Goal: Contribute content: Contribute content

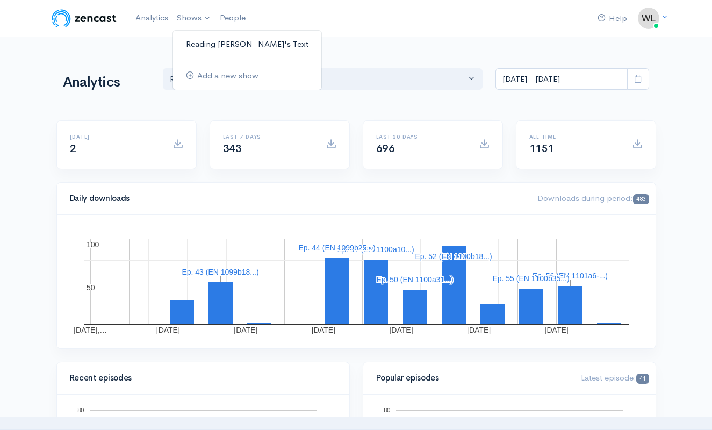
click at [207, 45] on link "Reading [PERSON_NAME] Text" at bounding box center [247, 44] width 148 height 19
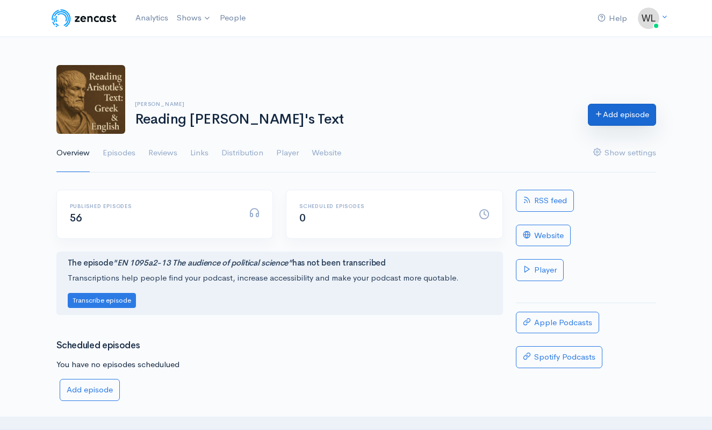
click at [615, 116] on link "Add episode" at bounding box center [622, 115] width 68 height 22
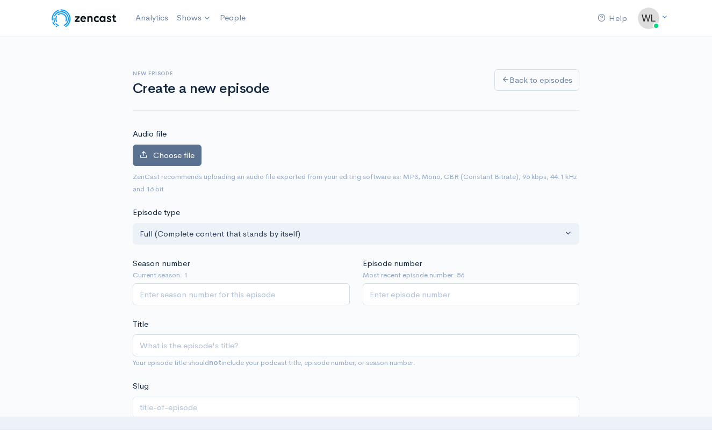
click at [191, 152] on span "Choose file" at bounding box center [173, 155] width 41 height 10
click at [0, 0] on input "Choose file" at bounding box center [0, 0] width 0 height 0
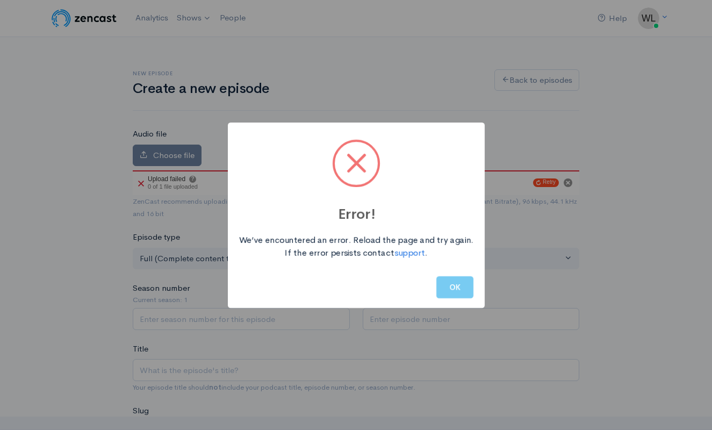
click at [460, 288] on button "OK" at bounding box center [455, 287] width 37 height 22
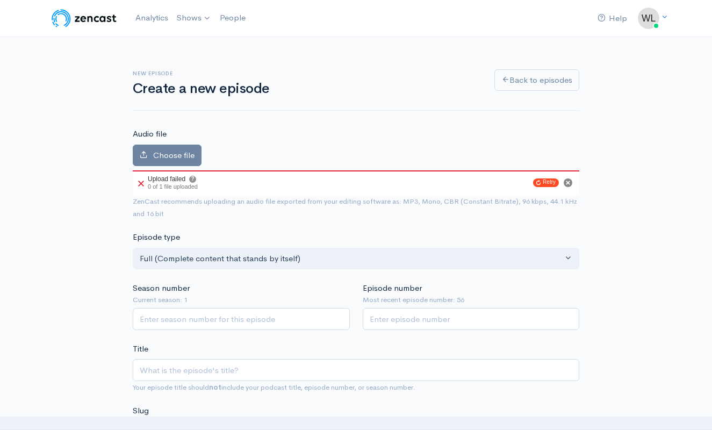
click at [570, 181] on circle "Cancel" at bounding box center [568, 183] width 9 height 9
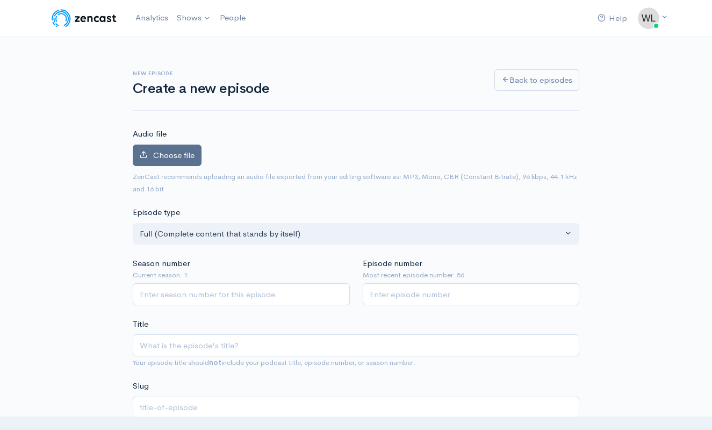
click at [171, 151] on span "Choose file" at bounding box center [173, 155] width 41 height 10
click at [0, 0] on input "Choose file" at bounding box center [0, 0] width 0 height 0
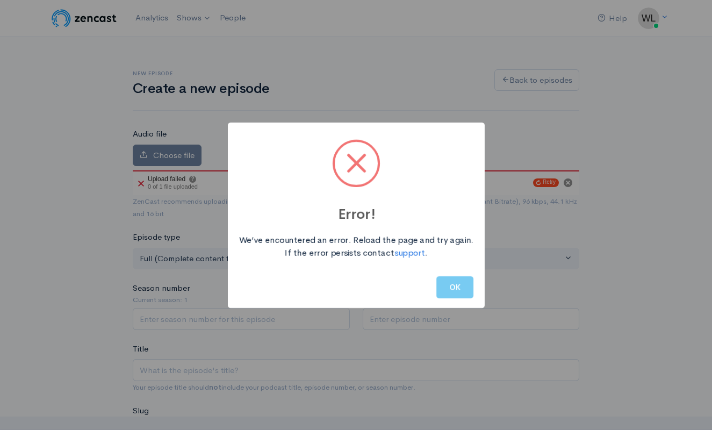
click at [461, 284] on button "OK" at bounding box center [455, 287] width 37 height 22
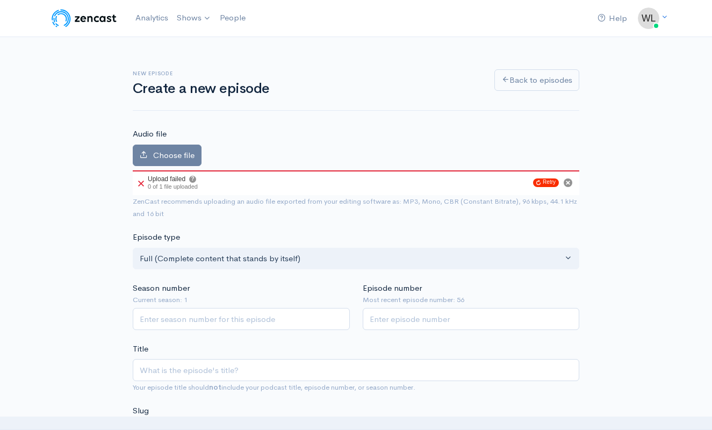
click at [550, 180] on button "Retry" at bounding box center [546, 183] width 26 height 9
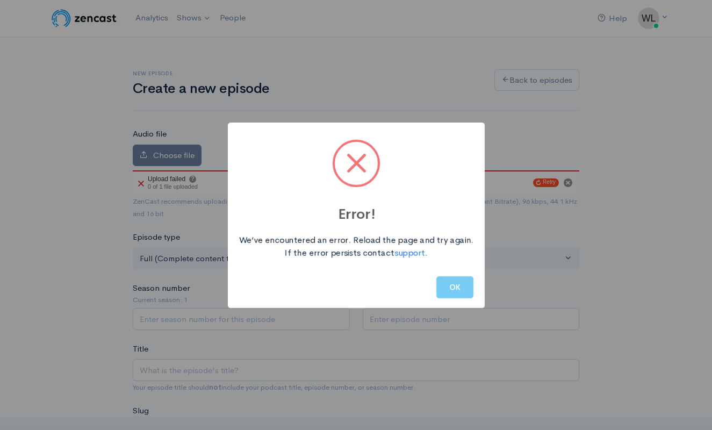
click at [465, 280] on button "OK" at bounding box center [455, 287] width 37 height 22
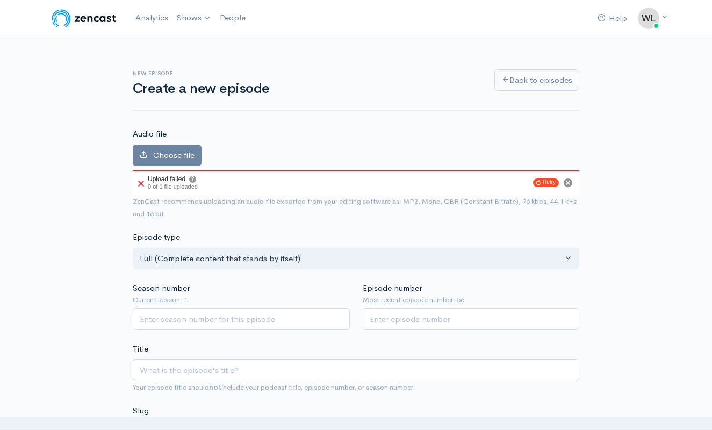
click at [178, 151] on span "Choose file" at bounding box center [173, 155] width 41 height 10
click at [0, 0] on input "Choose file" at bounding box center [0, 0] width 0 height 0
click at [569, 182] on circle "Cancel" at bounding box center [568, 183] width 9 height 9
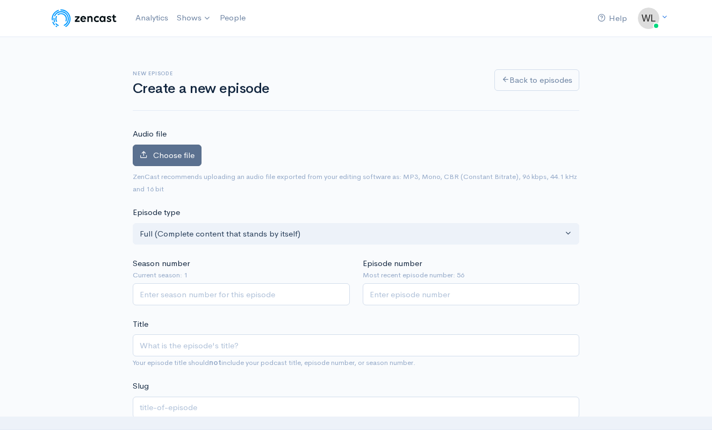
click at [182, 154] on span "Choose file" at bounding box center [173, 155] width 41 height 10
click at [0, 0] on input "Choose file" at bounding box center [0, 0] width 0 height 0
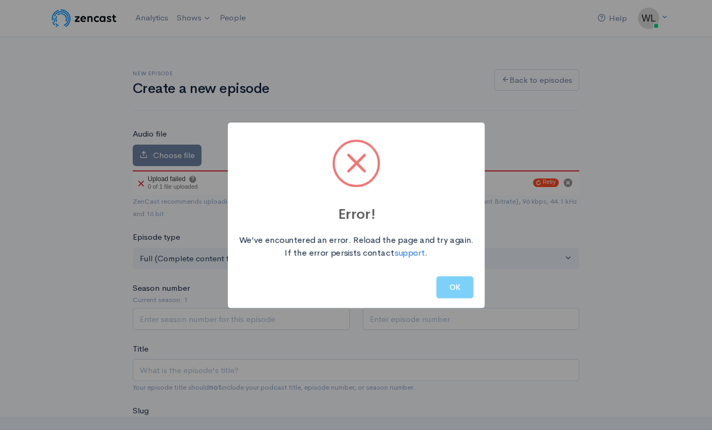
click at [353, 166] on span at bounding box center [357, 163] width 20 height 20
click at [454, 290] on button "OK" at bounding box center [455, 287] width 37 height 22
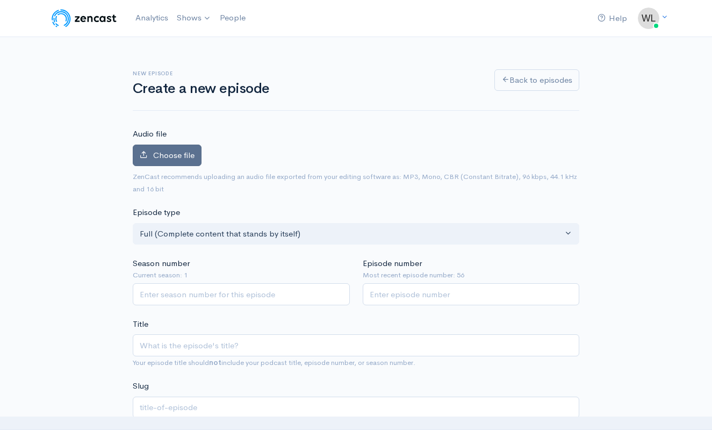
click at [183, 154] on span "Choose file" at bounding box center [173, 155] width 41 height 10
click at [0, 0] on input "Choose file" at bounding box center [0, 0] width 0 height 0
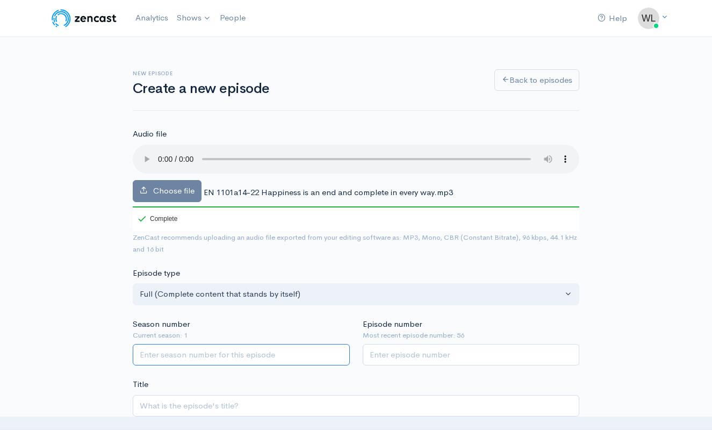
click at [285, 347] on input "Season number" at bounding box center [241, 355] width 217 height 22
type input "1"
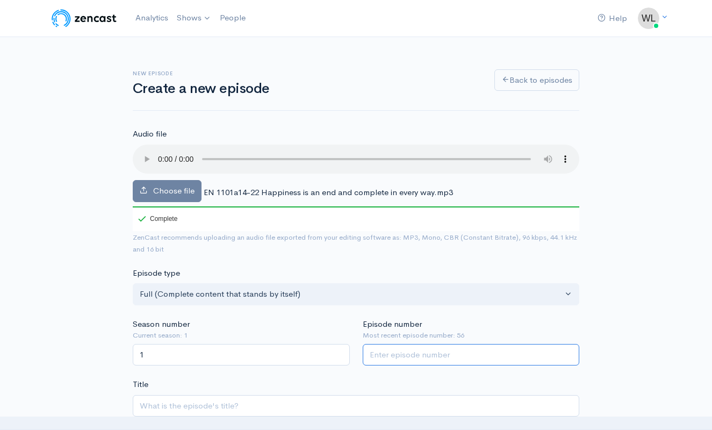
click at [412, 344] on input "Episode number" at bounding box center [471, 355] width 217 height 22
type input "57"
click at [270, 187] on span "EN 1101a14-22 Happiness is an end and complete in every way.mp3" at bounding box center [328, 192] width 249 height 10
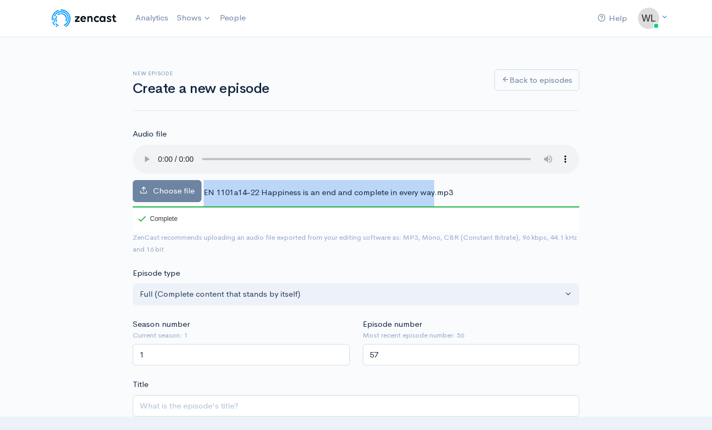
drag, startPoint x: 203, startPoint y: 177, endPoint x: 433, endPoint y: 177, distance: 230.1
click at [433, 177] on div "Choose file EN 1101a14-22 Happiness is an end and complete in every way.mp3 100…" at bounding box center [356, 188] width 447 height 87
copy div "EN 1101a14-22 Happiness is an end and complete in every way"
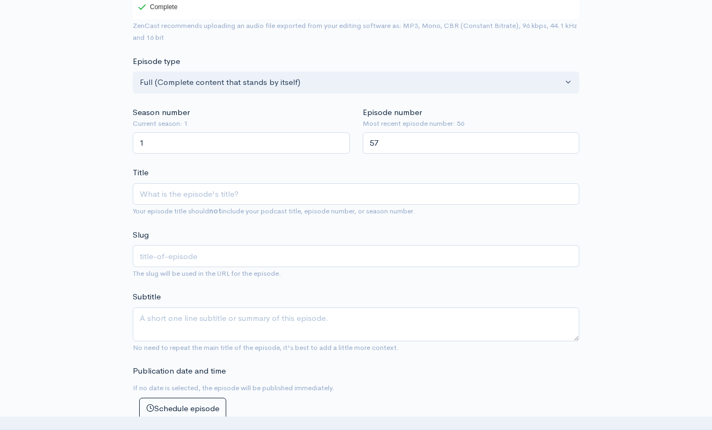
scroll to position [273, 0]
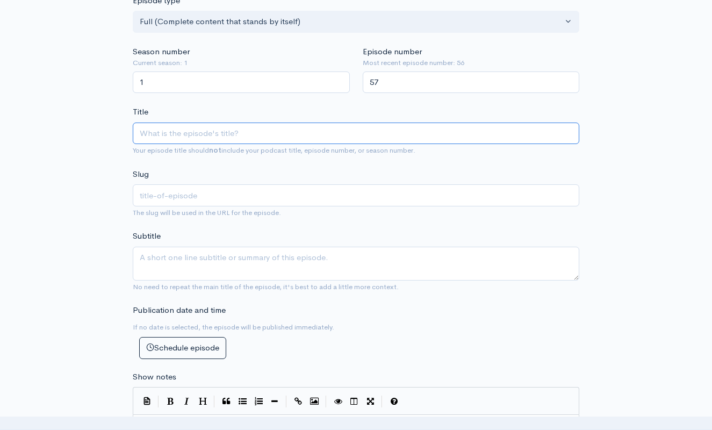
click at [273, 124] on input "Title" at bounding box center [356, 134] width 447 height 22
paste input "EN 1101a14-22 Happiness is an end and complete in every way"
type input "EN 1101a14-22 Happiness is an end and complete in every way"
type input "en-1101a14-22-happiness-is-an-end-and-complete-in-every-way"
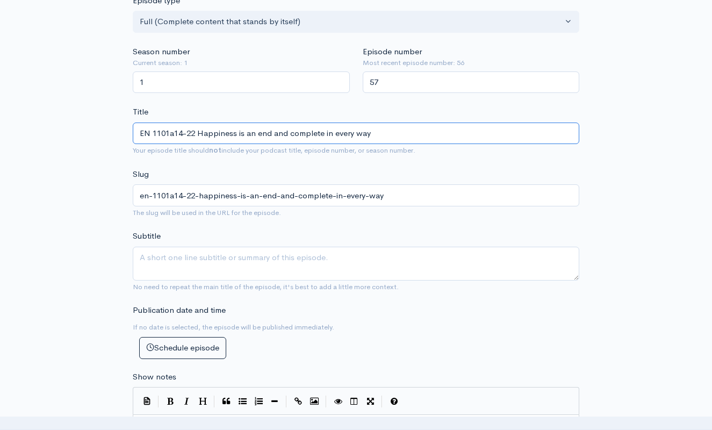
type input "EN 1101a14-22 Happiness is an end and complete in every way"
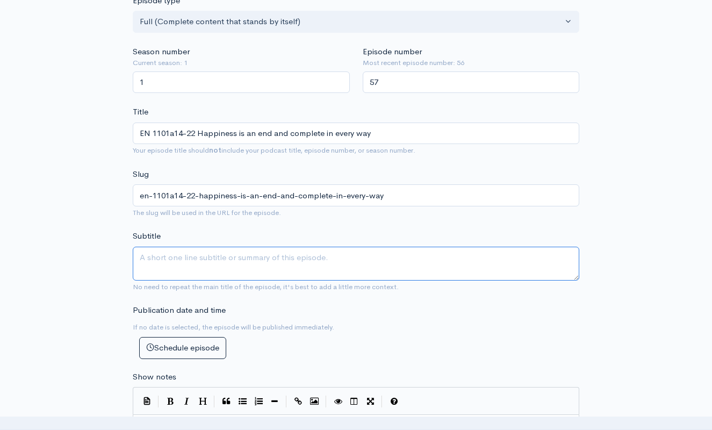
click at [291, 253] on textarea "Subtitle" at bounding box center [356, 264] width 447 height 34
click at [291, 252] on textarea "Subtitle" at bounding box center [356, 264] width 447 height 34
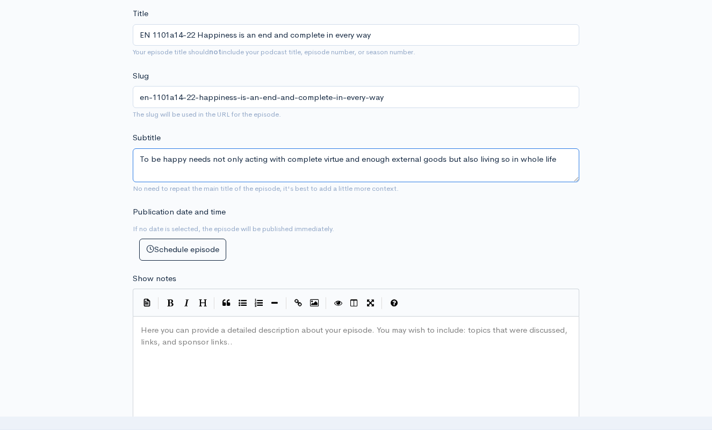
scroll to position [372, 0]
type textarea "To be happy needs not only acting with complete virtue and enough external good…"
click at [385, 341] on div "Here you can provide a detailed description about your episode. You may wish to…" at bounding box center [370, 416] width 462 height 188
paste textarea "15"
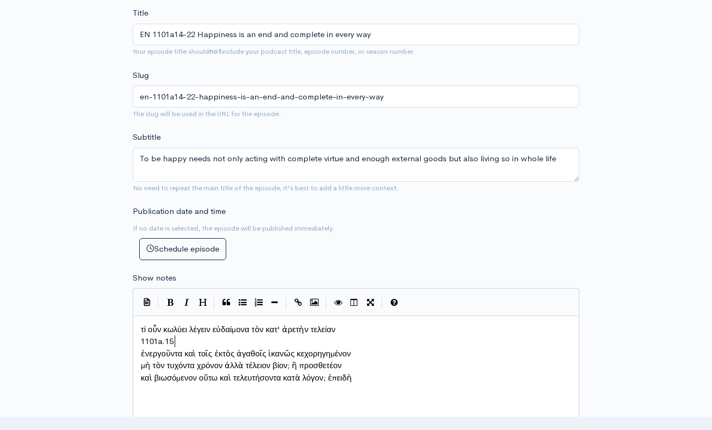
type textarea "τί οὖν κωλύει λέγειν εὐδαίμονα τὸν κατ' ἀρετὴν τελείαν 1101a.15"
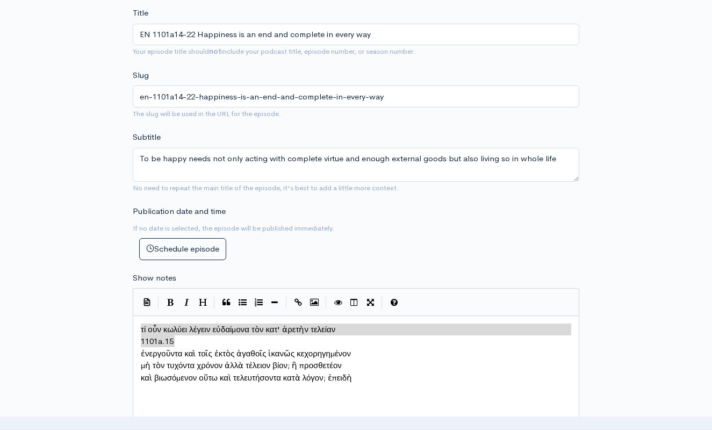
drag, startPoint x: 211, startPoint y: 333, endPoint x: 100, endPoint y: 327, distance: 111.5
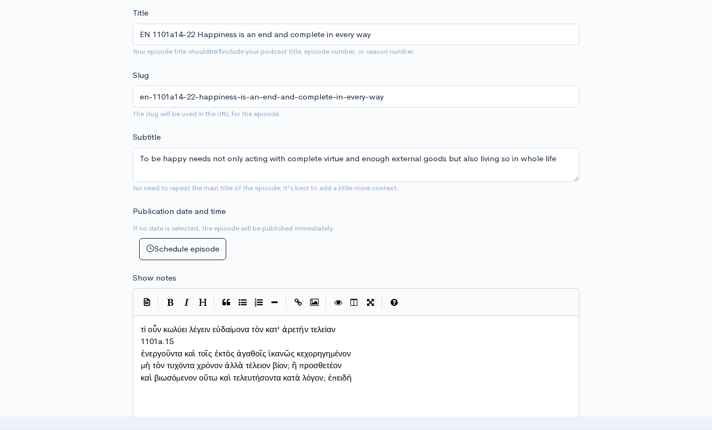
scroll to position [5, 0]
type textarea "1101a.15"
drag, startPoint x: 177, startPoint y: 333, endPoint x: 137, endPoint y: 335, distance: 40.9
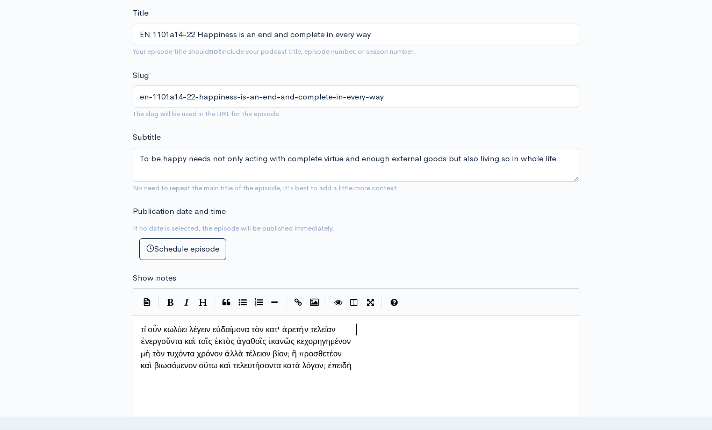
click at [140, 336] on pre "ἐνεργοῦντα καὶ τοῖς ἐκτὸς ἀγαθοῖς ἱκανῶς κεχορηγημένον" at bounding box center [356, 342] width 435 height 12
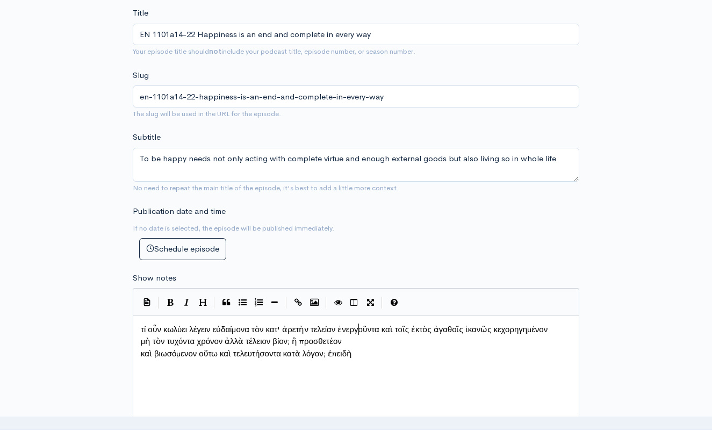
scroll to position [5, 1]
drag, startPoint x: 140, startPoint y: 347, endPoint x: 146, endPoint y: 346, distance: 5.5
click at [140, 347] on pre "μὴ τὸν τυχόντα χρόνον ἀλλὰ τέλειον βίον; ἢ προσθετέον" at bounding box center [356, 342] width 435 height 12
click at [139, 352] on pre "καὶ βιωσόμενον οὕτω καὶ τελευτήσοντα κατὰ λόγον; ἐπειδὴ" at bounding box center [356, 354] width 435 height 12
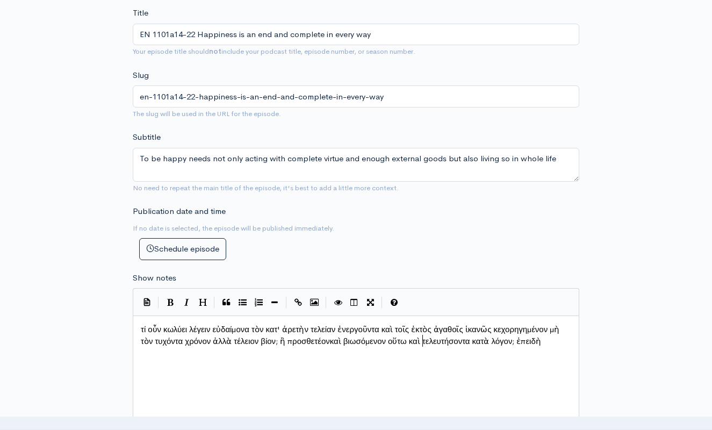
scroll to position [5, 2]
click at [309, 350] on div "x τί οὖν κωλύει λέγειν εὐδαίμονα τὸν κατ' ἀρετὴν τελείαν ἐνεργοῦντα καὶ τοῖς ἐκ…" at bounding box center [356, 336] width 435 height 28
paste textarea
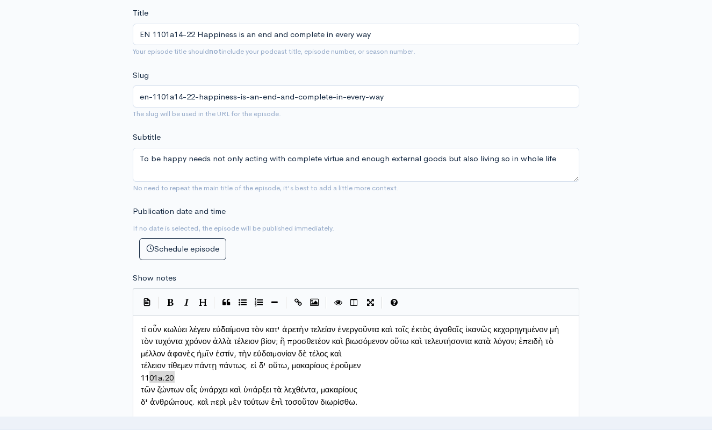
type textarea "1101a.20"
drag, startPoint x: 202, startPoint y: 369, endPoint x: 132, endPoint y: 368, distance: 69.4
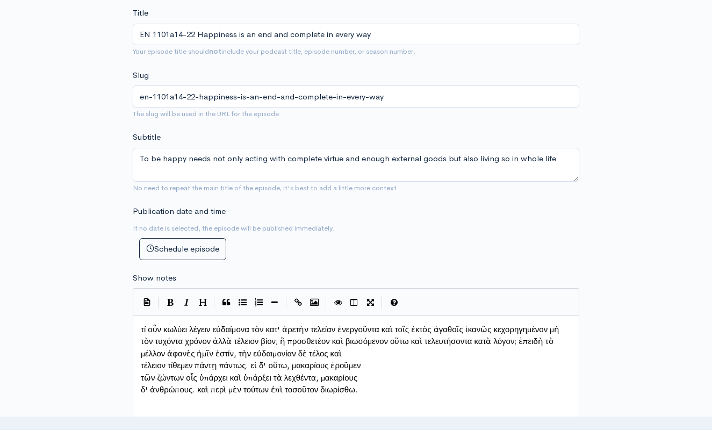
click at [140, 372] on pre "τῶν ζώντων οἷς ὑπάρχει καὶ ὑπάρξει τὰ λεχθέντα, μακαρίους" at bounding box center [356, 378] width 435 height 12
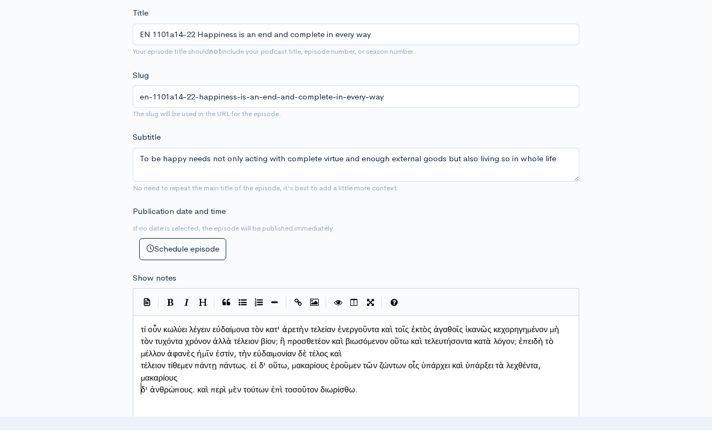
click at [139, 384] on pre "δ' ἀνθρώπους. καὶ περὶ μὲν τούτων ἐπὶ τοσοῦτον διωρίσθω." at bounding box center [356, 390] width 435 height 12
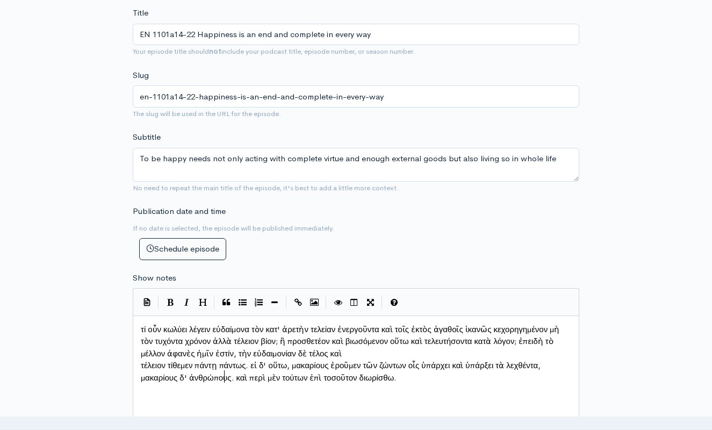
click at [139, 360] on pre "τέλειον τίθεμεν πάντῃ πάντως. εἰ δ' οὕτω, μακαρίους ἐροῦμεν τῶν ζώντων οἷς ὑπάρ…" at bounding box center [356, 372] width 435 height 24
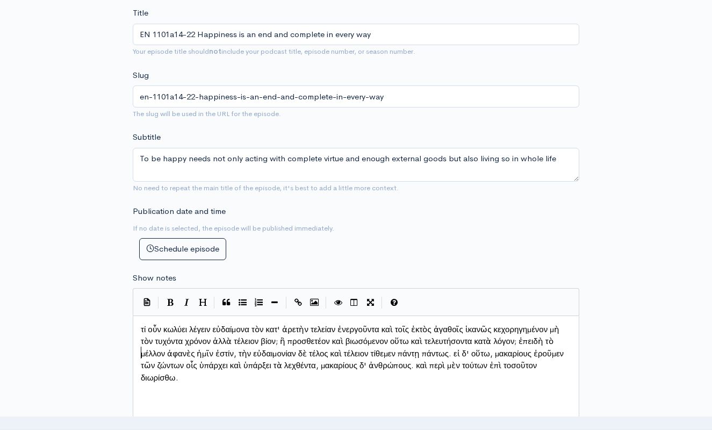
click at [140, 349] on pre "τί οὖν κωλύει λέγειν εὐδαίμονα τὸν κατ' ἀρετὴν τελείαν ἐνεργοῦντα καὶ τοῖς ἐκτὸ…" at bounding box center [356, 354] width 435 height 61
click at [141, 369] on span "τί οὖν κωλύει λέγειν εὐδαίμονα τὸν κατ' ἀρετὴν τελείαν ἐνεργοῦντα καὶ τοῖς ἐκτὸ…" at bounding box center [353, 353] width 425 height 59
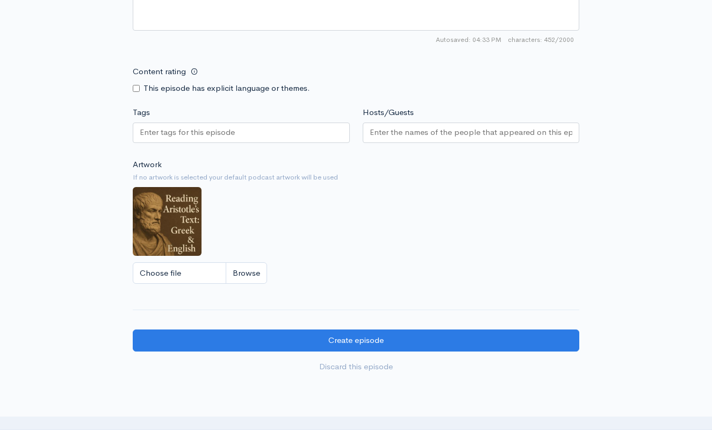
scroll to position [830, 0]
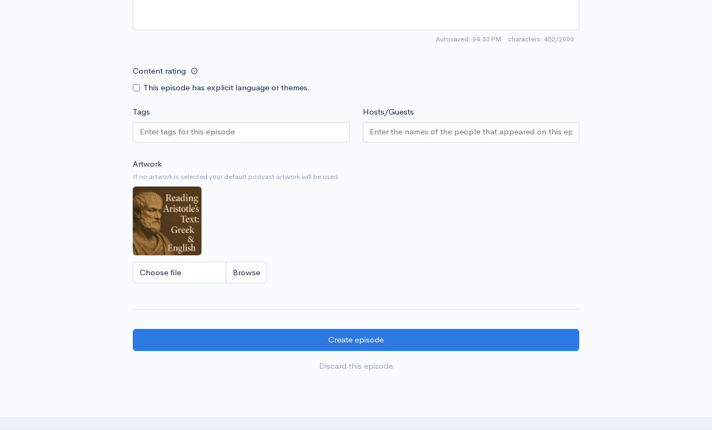
click at [197, 126] on input "Tags" at bounding box center [188, 132] width 97 height 12
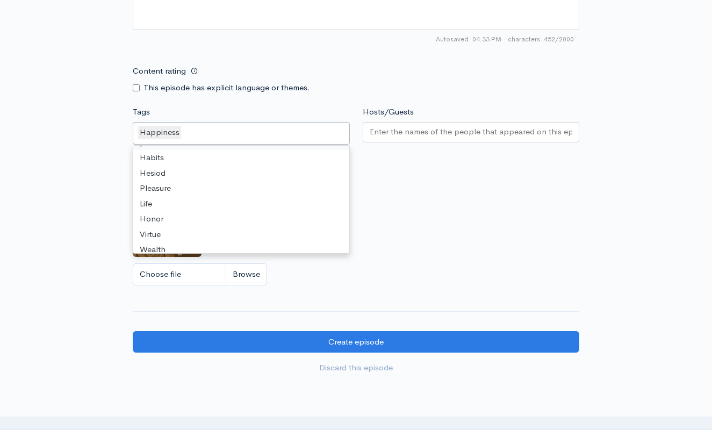
scroll to position [60, 0]
type input "en"
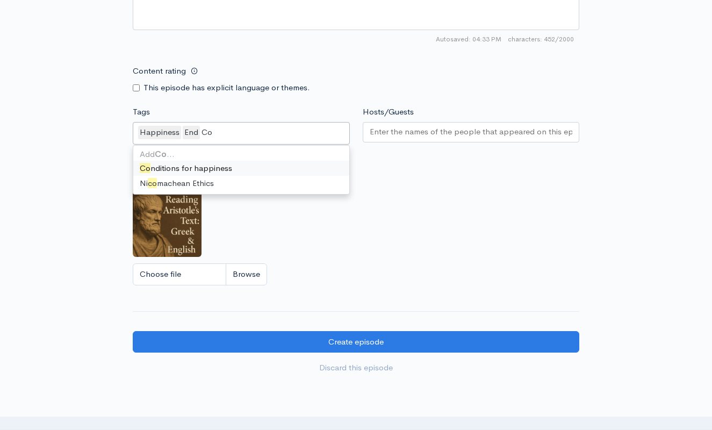
scroll to position [0, 0]
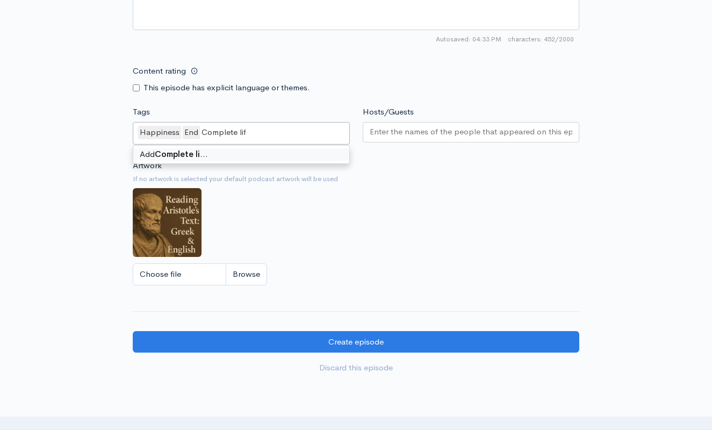
type input "Complete life"
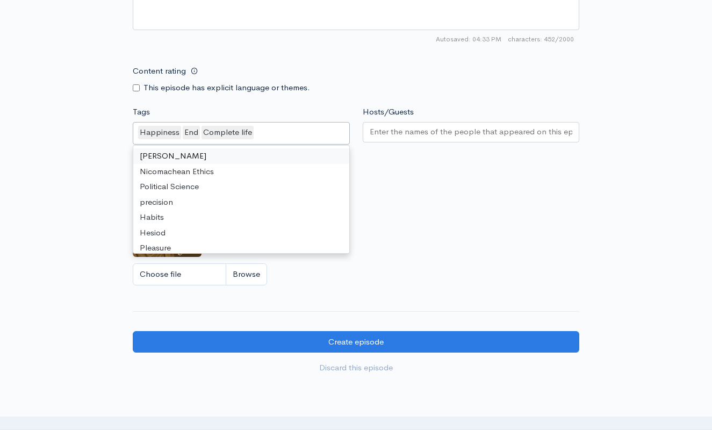
click at [394, 132] on input "Hosts/Guests" at bounding box center [471, 132] width 203 height 12
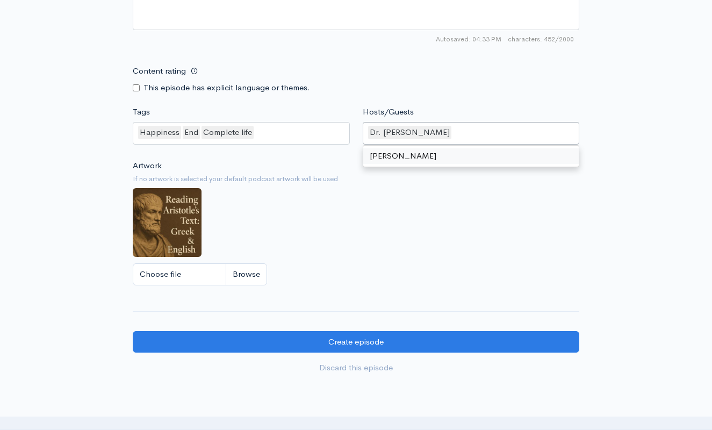
click at [407, 220] on div "Artwork If no artwork is selected your default podcast artwork will be used Cho…" at bounding box center [356, 226] width 447 height 132
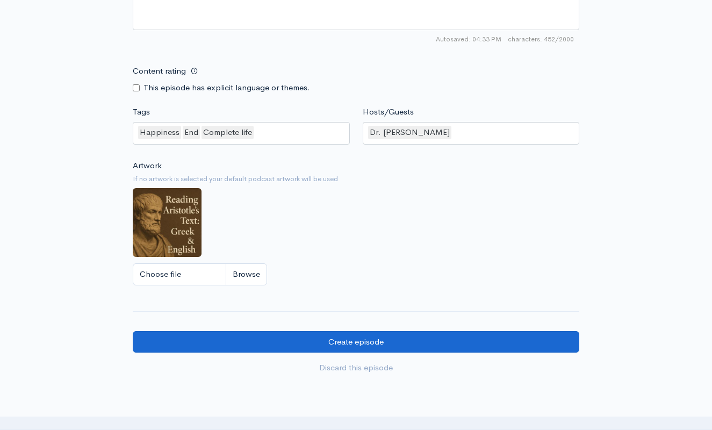
click at [389, 336] on input "Create episode" at bounding box center [356, 342] width 447 height 22
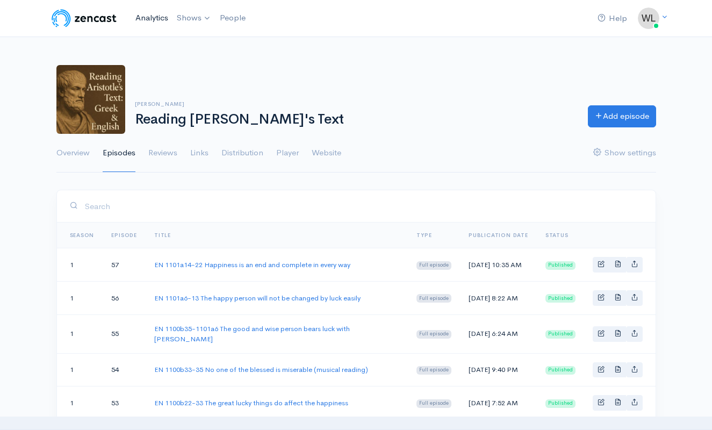
click at [154, 15] on link "Analytics" at bounding box center [151, 17] width 41 height 23
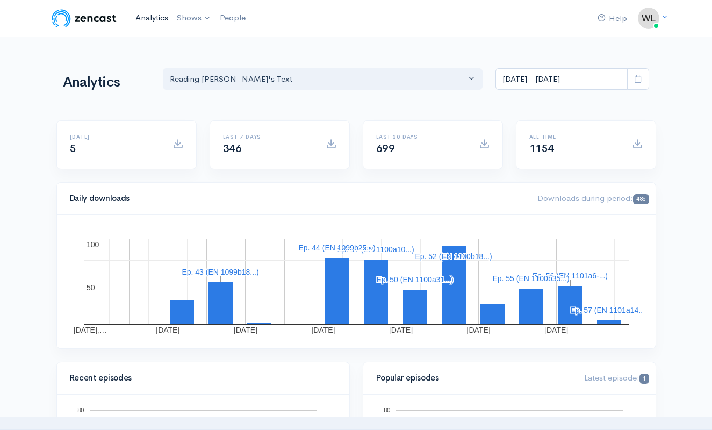
click at [151, 19] on link "Analytics" at bounding box center [151, 17] width 41 height 23
click at [152, 18] on link "Analytics" at bounding box center [151, 17] width 41 height 23
click at [142, 12] on link "Analytics" at bounding box center [151, 17] width 41 height 23
click at [152, 18] on link "Analytics" at bounding box center [151, 17] width 41 height 23
click at [153, 18] on link "Analytics" at bounding box center [151, 17] width 41 height 23
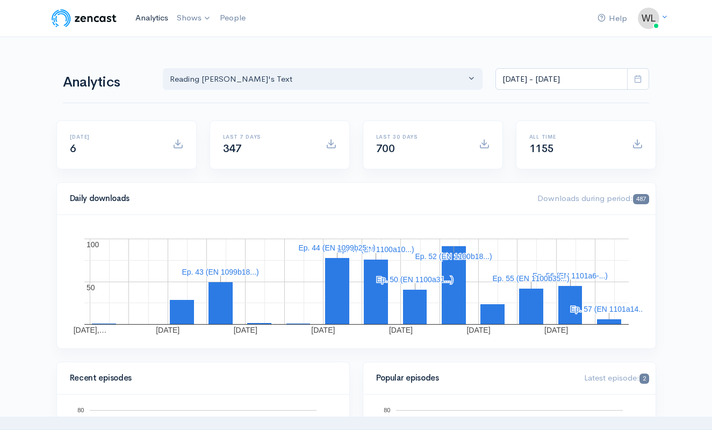
click at [149, 18] on link "Analytics" at bounding box center [151, 17] width 41 height 23
click at [141, 16] on link "Analytics" at bounding box center [151, 17] width 41 height 23
click at [151, 19] on link "Analytics" at bounding box center [151, 17] width 41 height 23
click at [155, 13] on link "Analytics" at bounding box center [151, 17] width 41 height 23
click at [161, 19] on link "Analytics" at bounding box center [151, 17] width 41 height 23
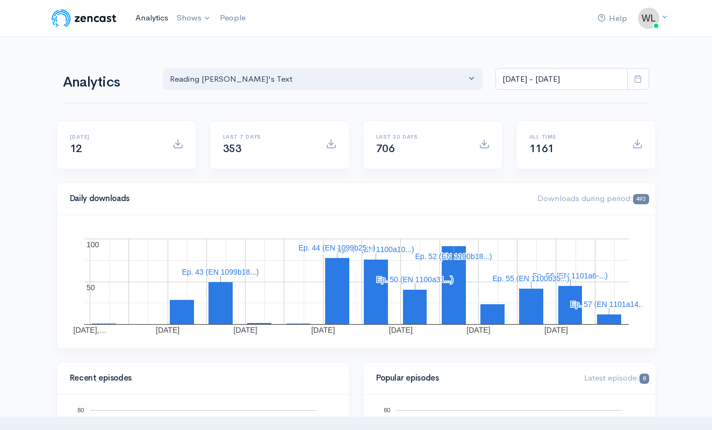
click at [156, 17] on link "Analytics" at bounding box center [151, 17] width 41 height 23
click at [147, 19] on link "Analytics" at bounding box center [151, 17] width 41 height 23
click at [146, 15] on link "Analytics" at bounding box center [151, 17] width 41 height 23
click at [159, 17] on link "Analytics" at bounding box center [151, 17] width 41 height 23
